Goal: Transaction & Acquisition: Purchase product/service

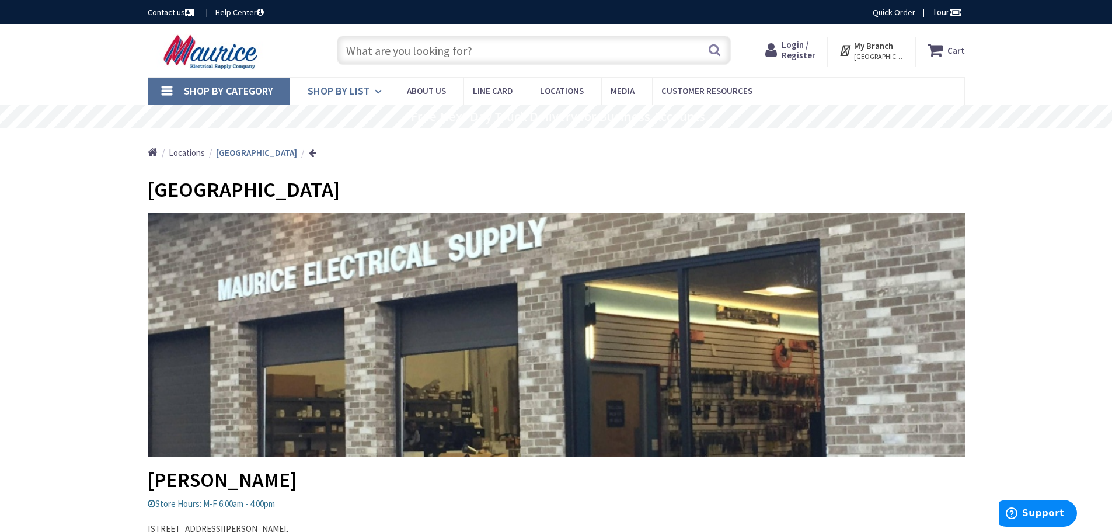
click at [340, 91] on span "Shop By List" at bounding box center [339, 90] width 62 height 13
click at [166, 92] on link "Shop By Category" at bounding box center [219, 91] width 142 height 27
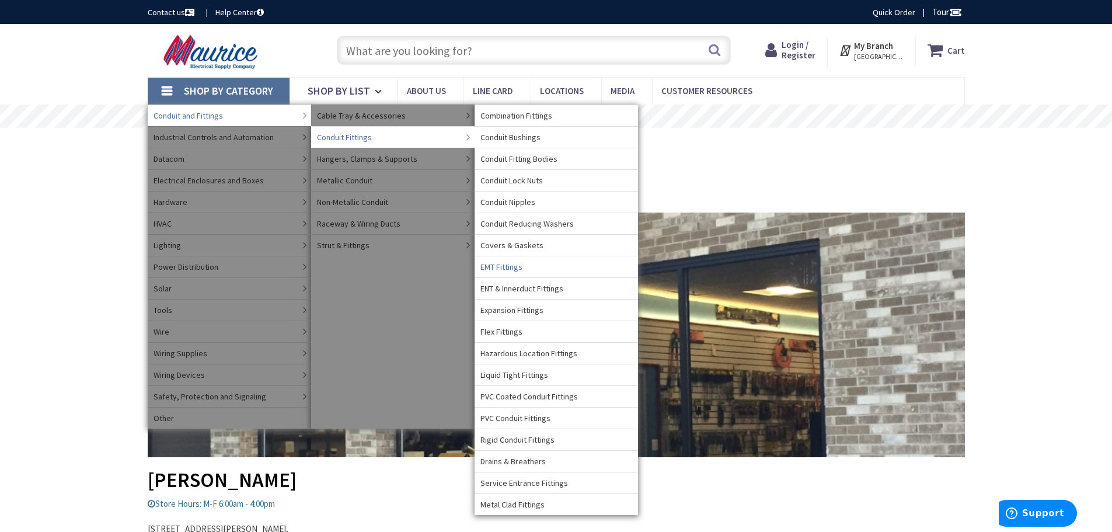
click at [508, 267] on span "EMT Fittings" at bounding box center [501, 267] width 42 height 12
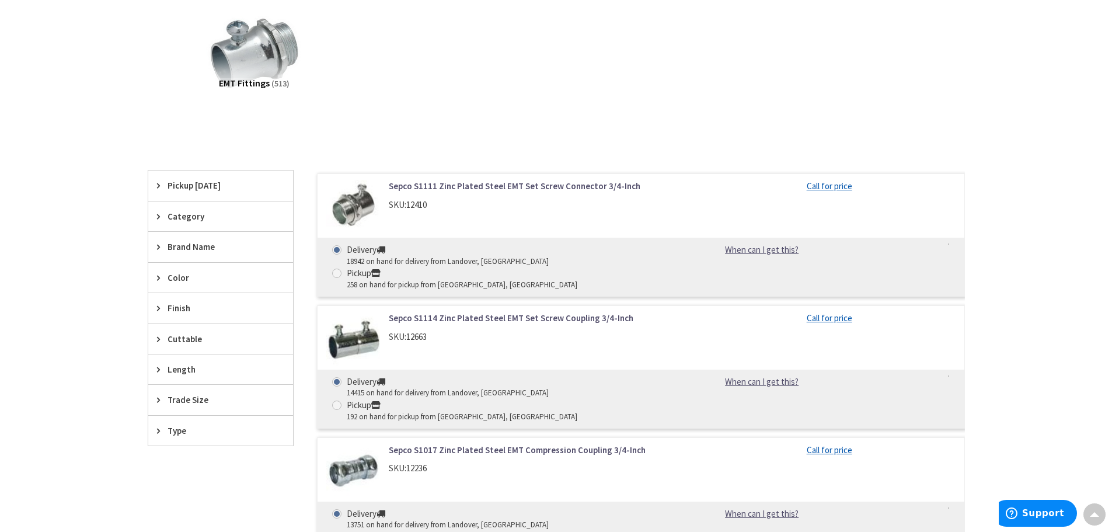
scroll to position [234, 0]
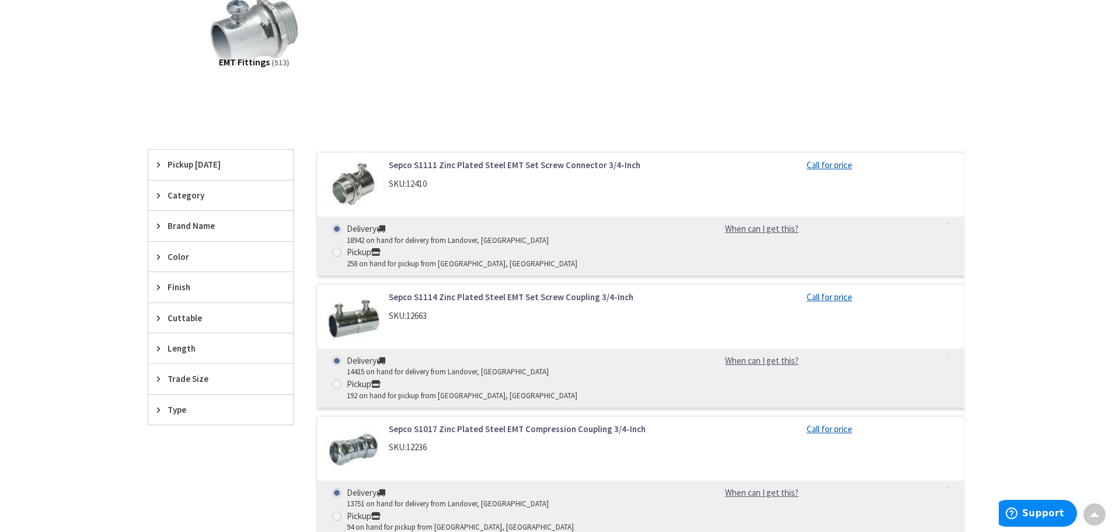
click at [157, 198] on icon at bounding box center [161, 195] width 9 height 9
click at [157, 197] on icon at bounding box center [161, 195] width 9 height 9
click at [159, 221] on icon at bounding box center [161, 225] width 9 height 9
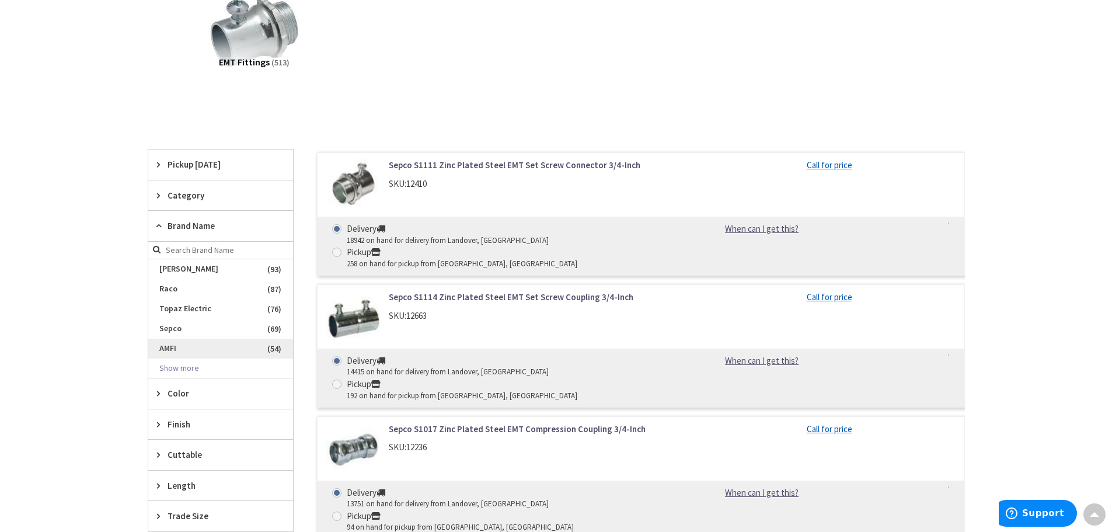
click at [173, 347] on span "AMFI" at bounding box center [220, 349] width 145 height 20
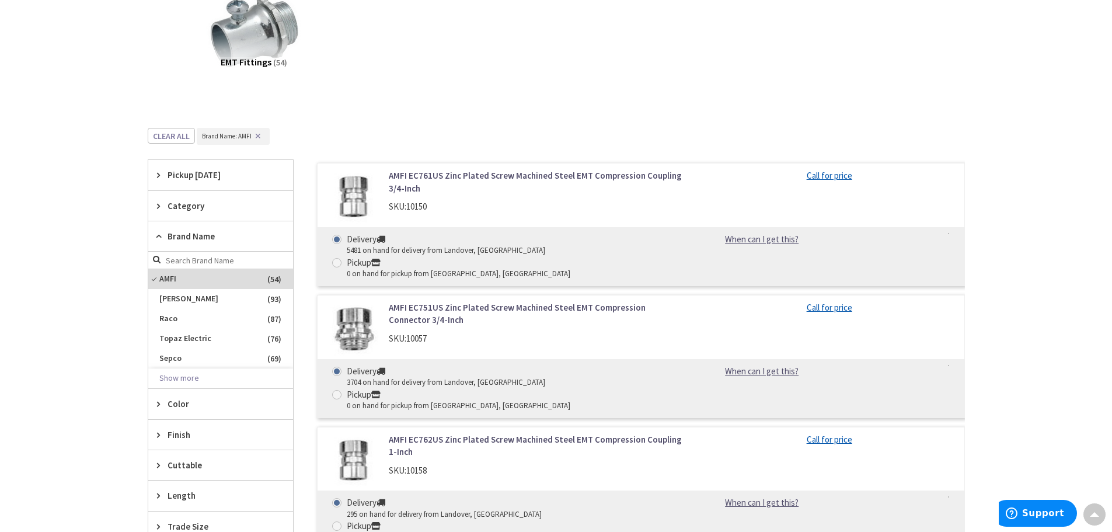
click at [157, 404] on icon at bounding box center [161, 403] width 9 height 9
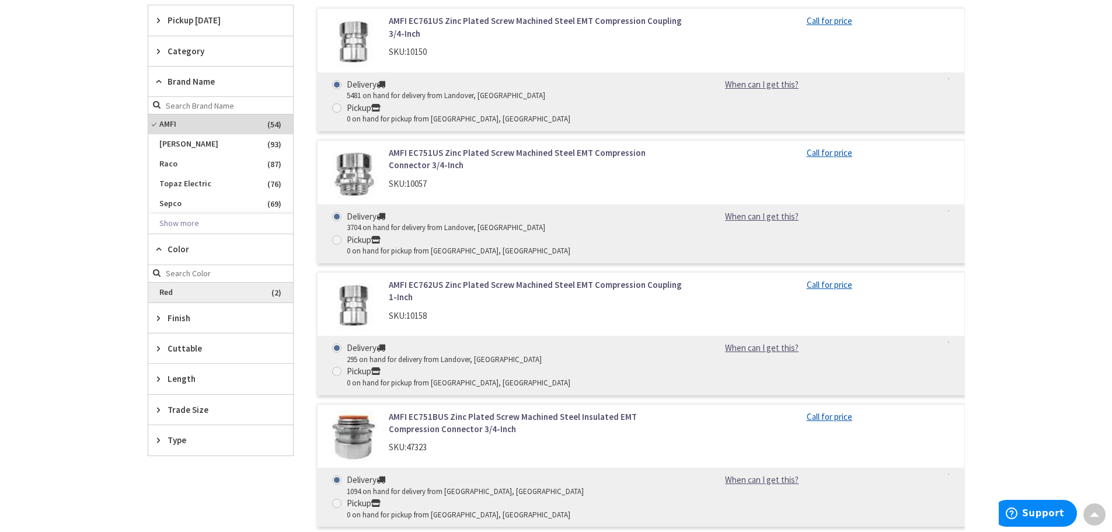
scroll to position [409, 0]
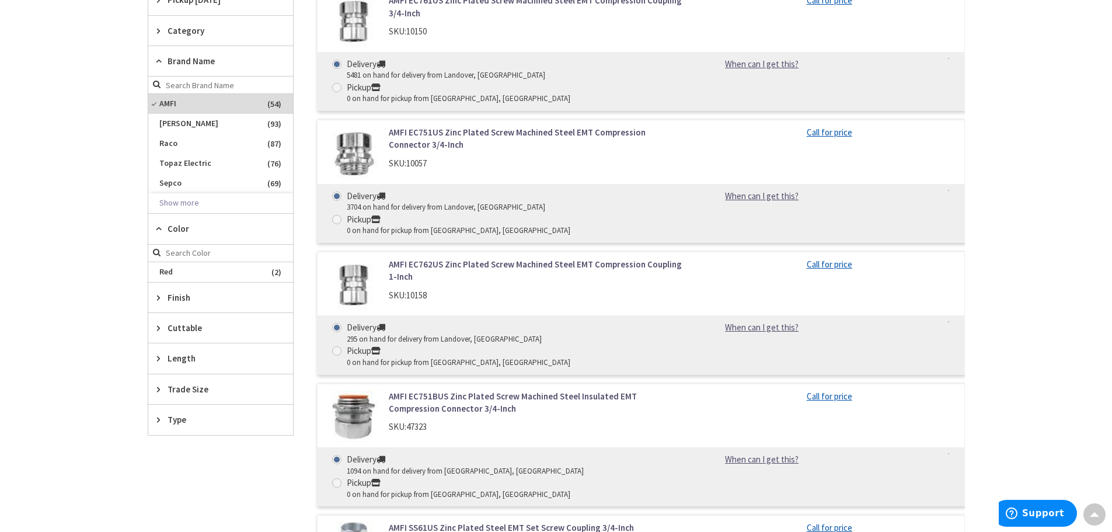
click at [160, 225] on icon at bounding box center [161, 228] width 9 height 9
click at [158, 349] on icon at bounding box center [161, 351] width 9 height 9
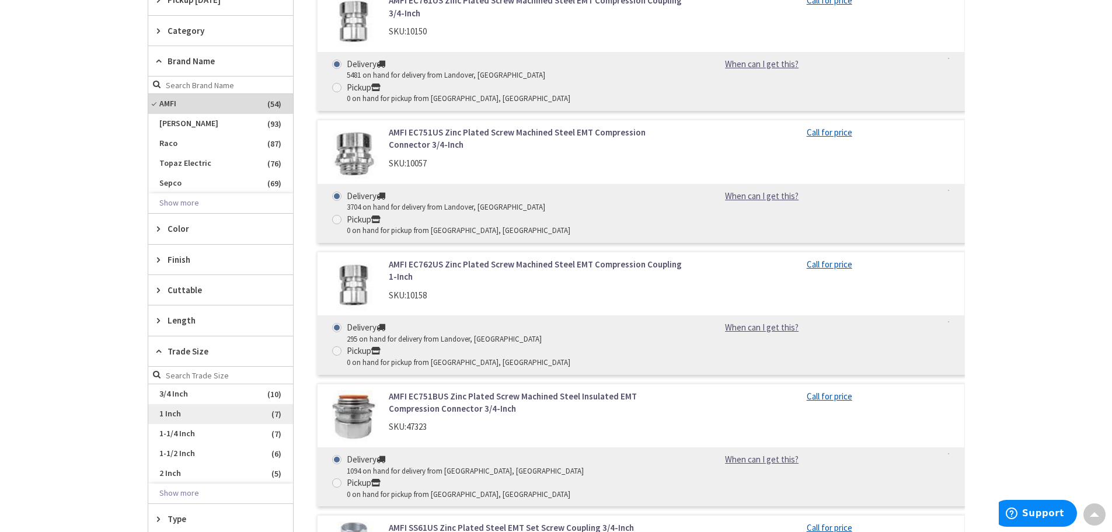
click at [179, 419] on span "1 Inch" at bounding box center [220, 414] width 145 height 20
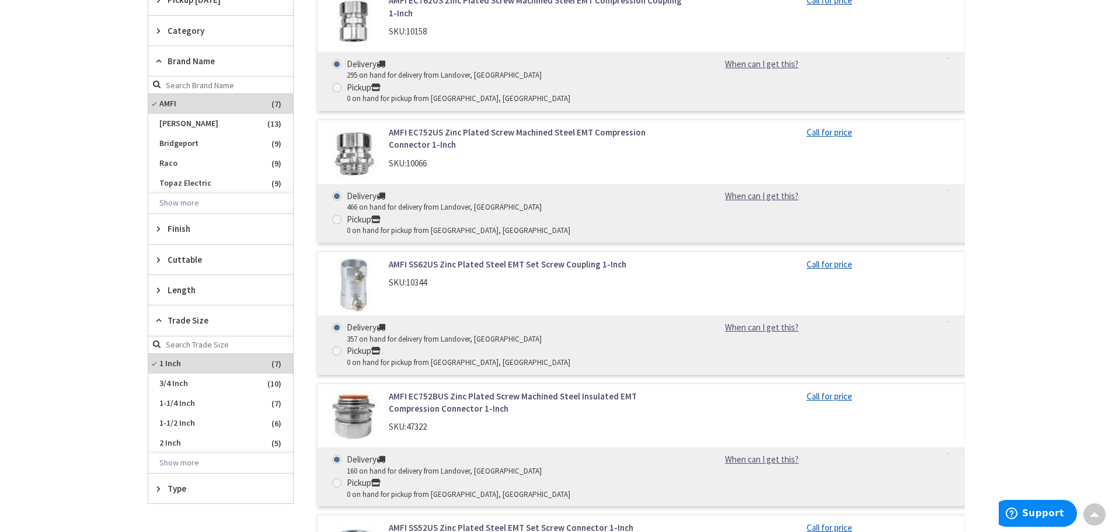
click at [173, 491] on span "Type" at bounding box center [215, 488] width 95 height 12
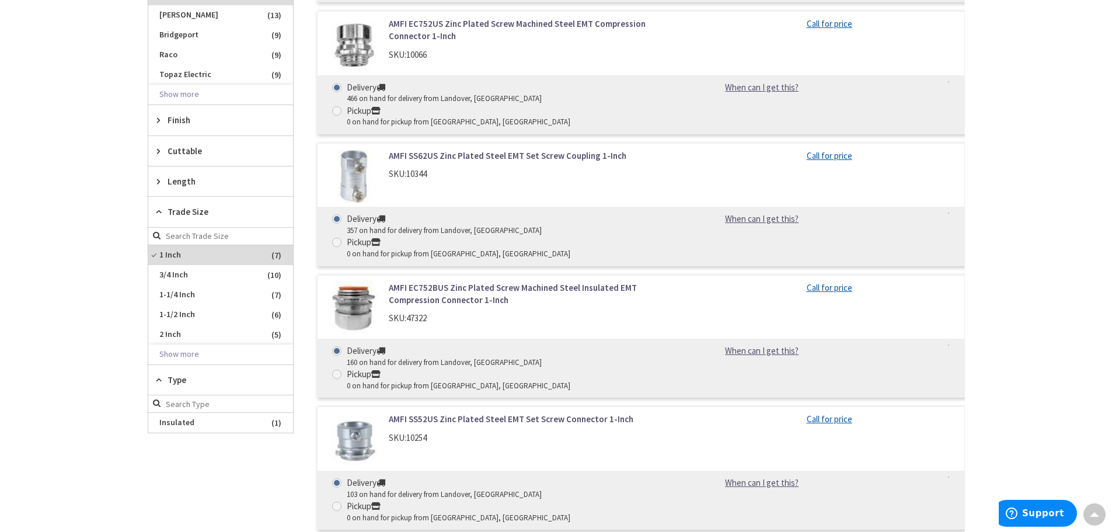
scroll to position [467, 0]
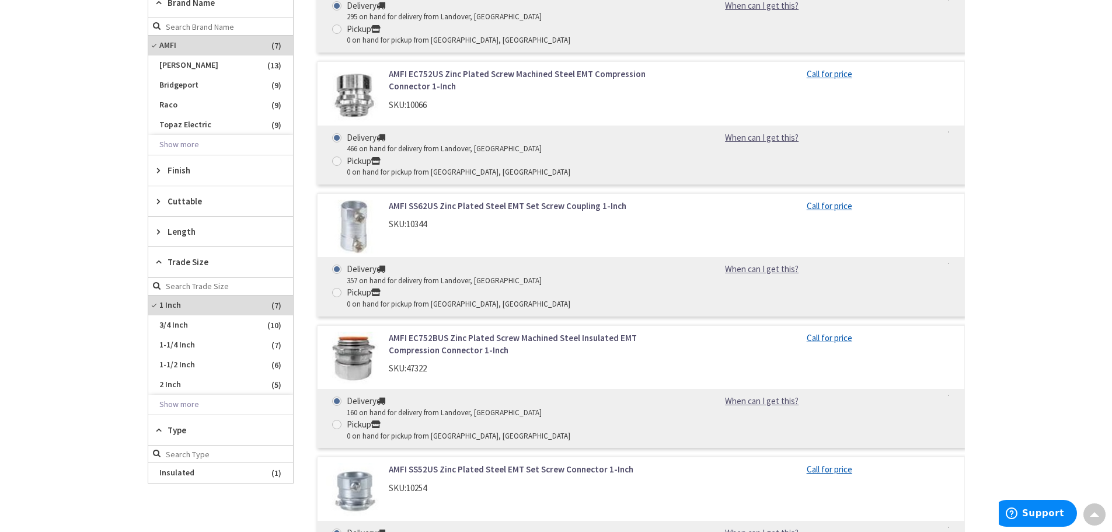
click at [169, 170] on span "Finish" at bounding box center [215, 170] width 95 height 12
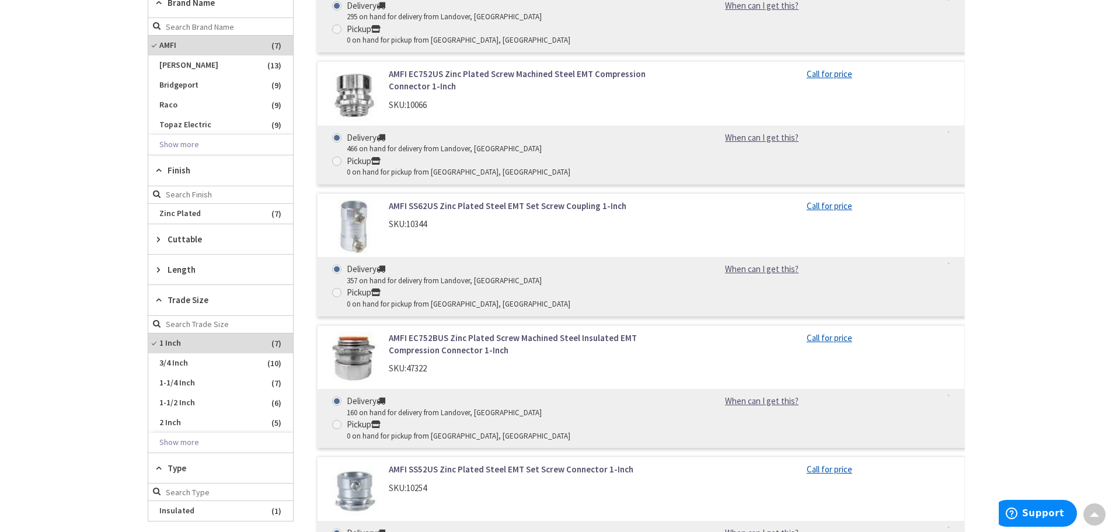
scroll to position [525, 0]
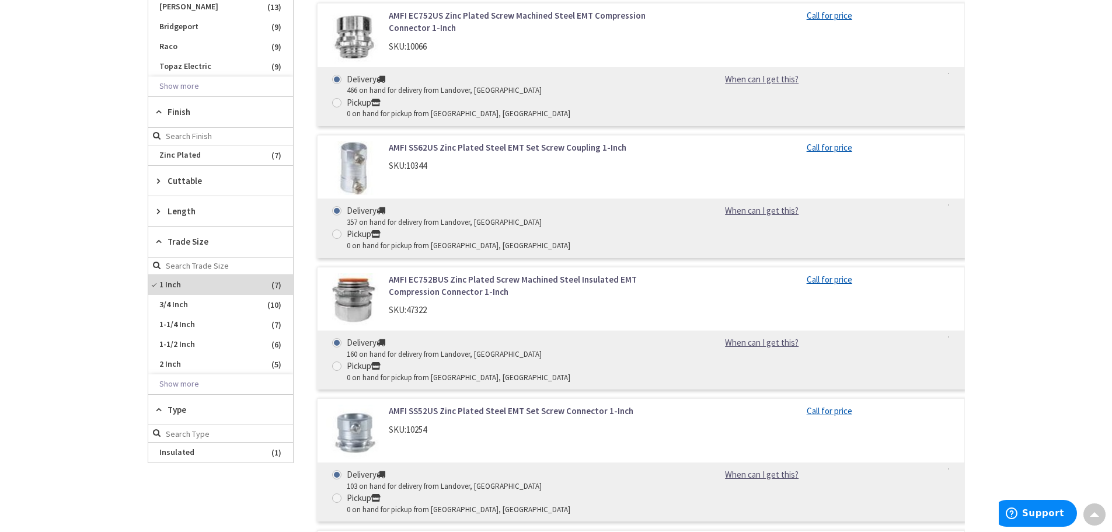
click at [168, 413] on span "Type" at bounding box center [215, 409] width 95 height 12
click at [169, 239] on span "Trade Size" at bounding box center [215, 241] width 95 height 12
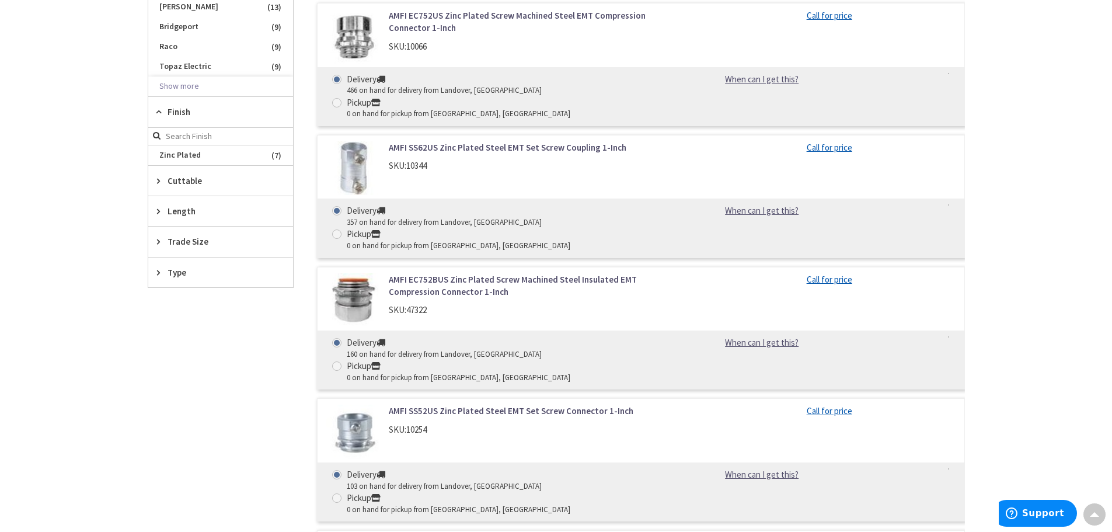
click at [157, 180] on icon at bounding box center [161, 180] width 9 height 9
click at [158, 179] on icon at bounding box center [161, 180] width 9 height 9
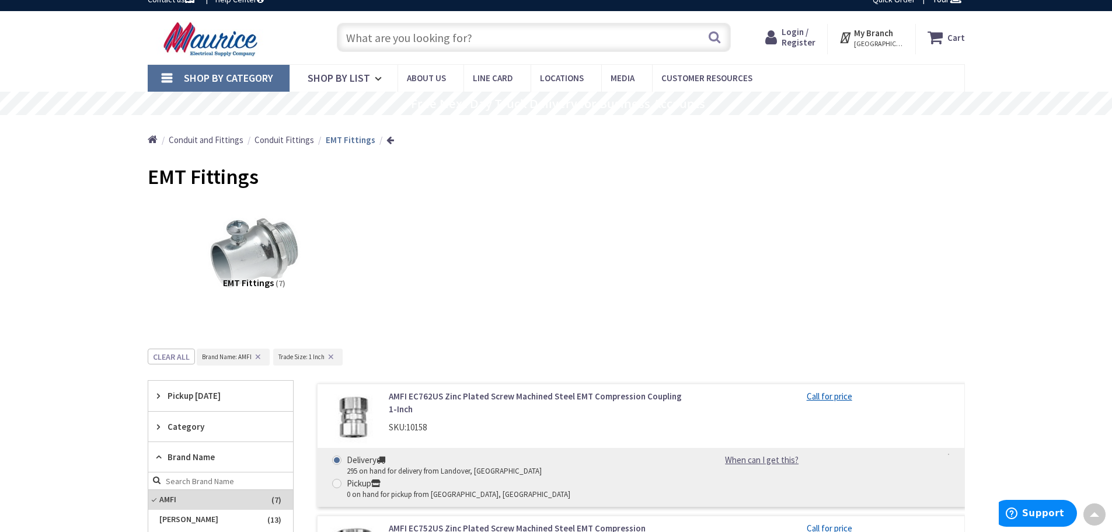
scroll to position [0, 0]
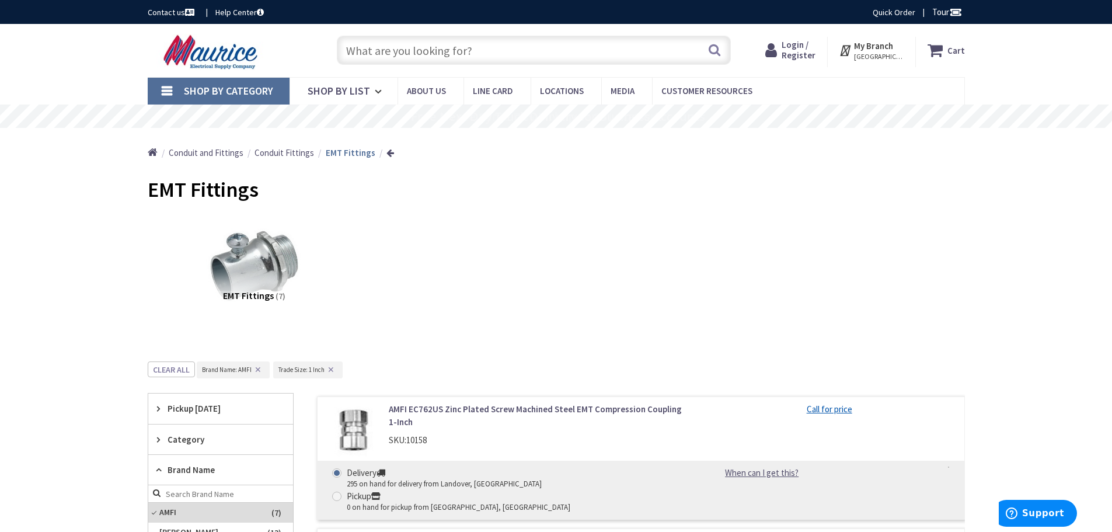
click at [475, 42] on input "text" at bounding box center [534, 50] width 394 height 29
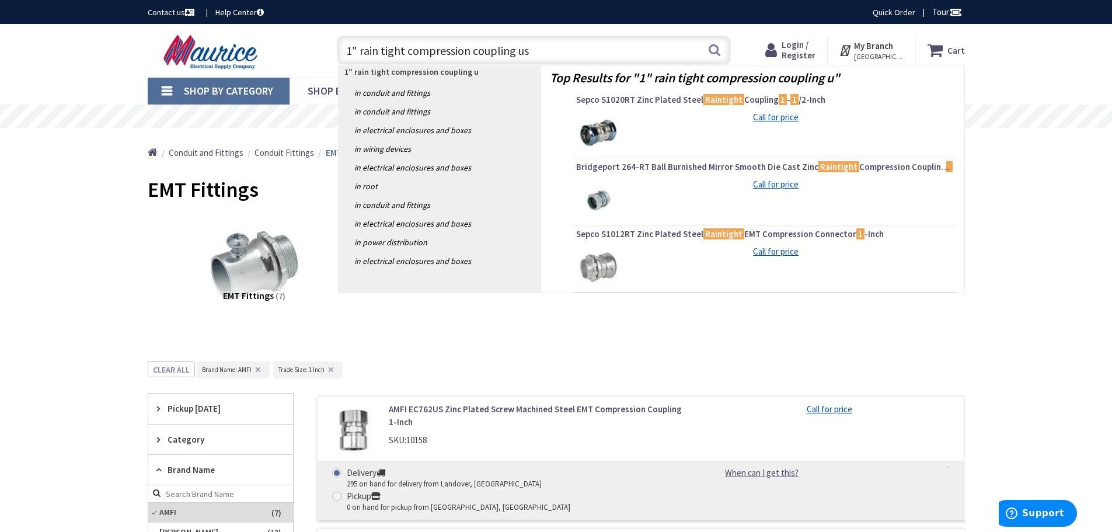
type input "1" rain tight compression coupling usa"
